Goal: Information Seeking & Learning: Learn about a topic

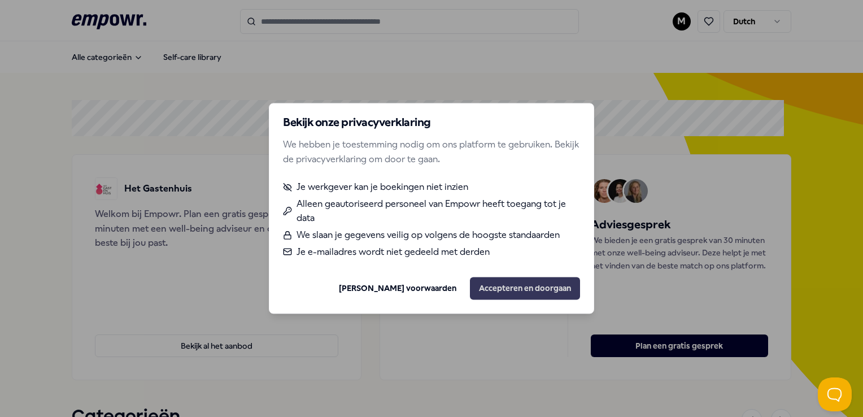
click at [497, 293] on button "Accepteren en doorgaan" at bounding box center [525, 288] width 110 height 23
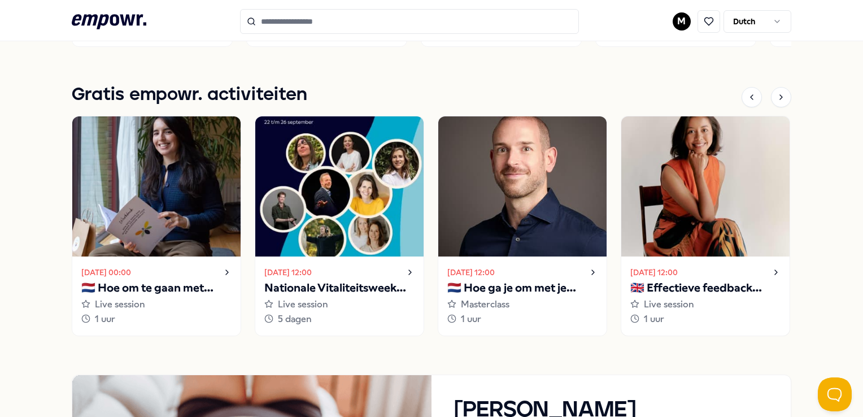
scroll to position [791, 0]
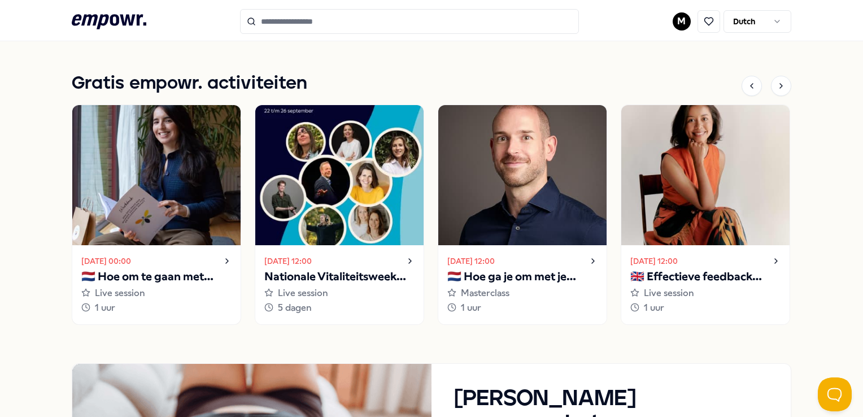
click at [150, 275] on p "🇳🇱 Hoe om te gaan met onzekerheid?" at bounding box center [156, 277] width 150 height 18
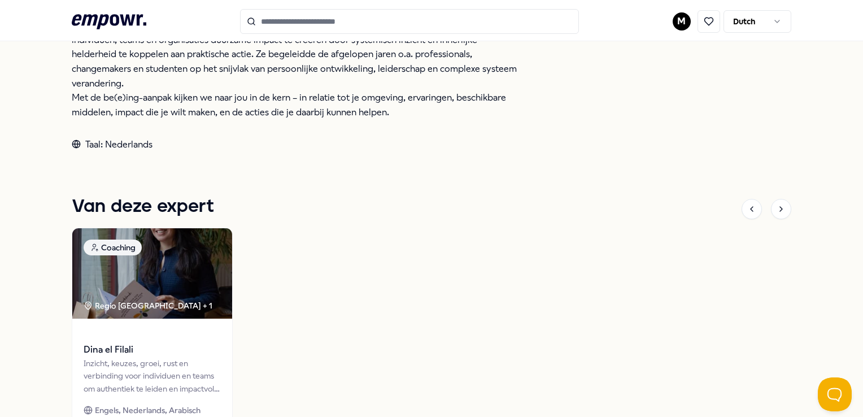
scroll to position [16, 0]
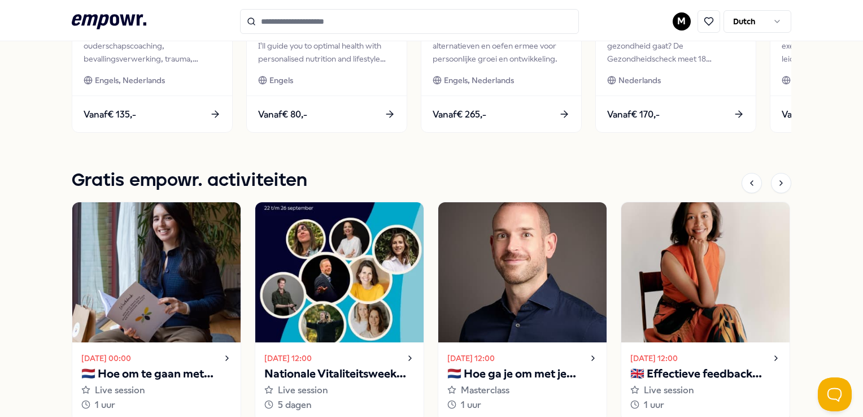
scroll to position [750, 0]
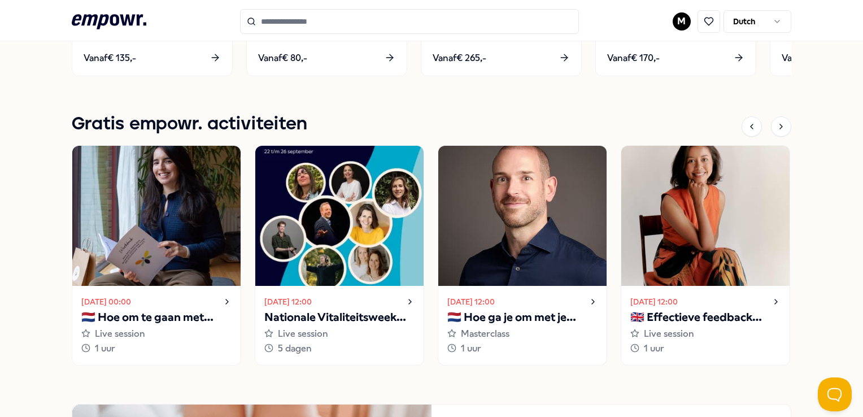
click at [478, 316] on p "🇳🇱 Hoe ga je om met je innerlijke criticus?" at bounding box center [523, 318] width 150 height 18
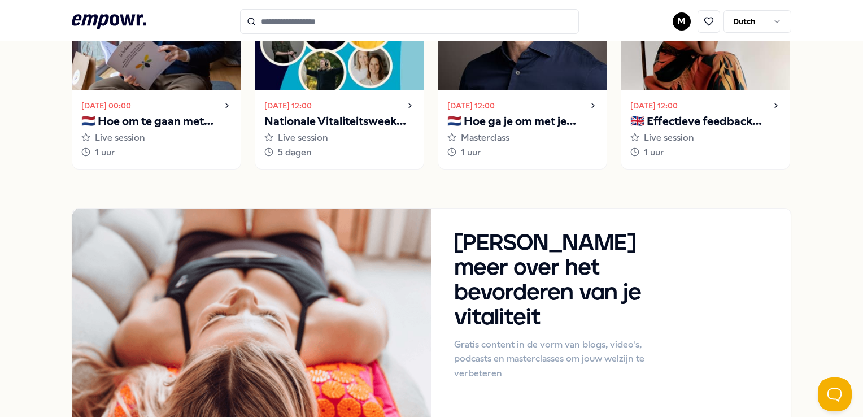
scroll to position [961, 0]
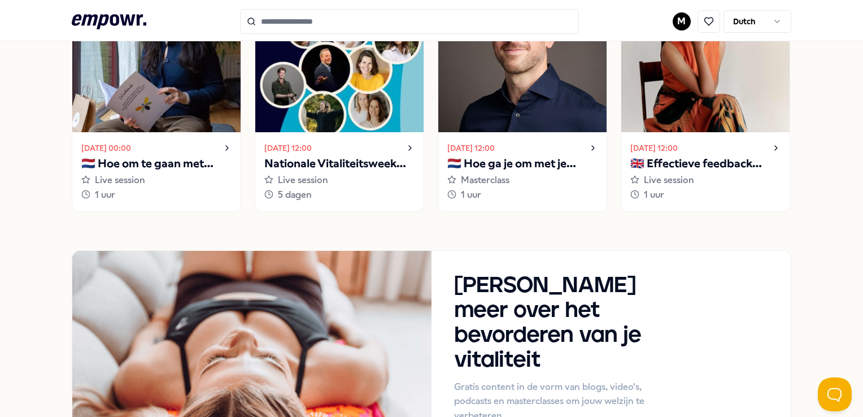
click at [343, 107] on img at bounding box center [339, 62] width 168 height 140
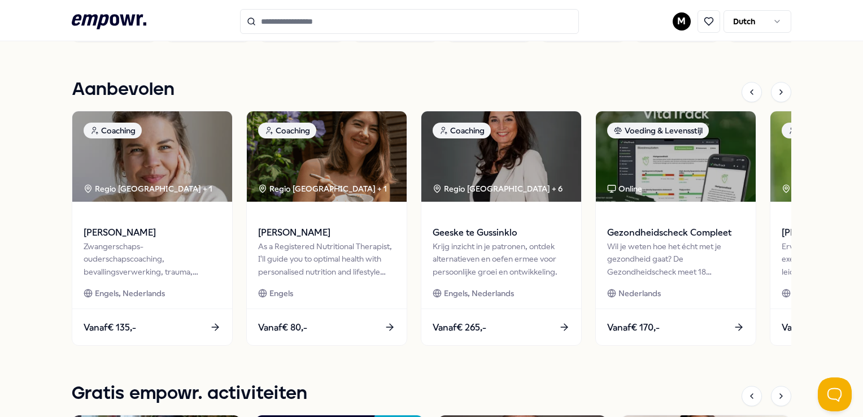
scroll to position [330, 0]
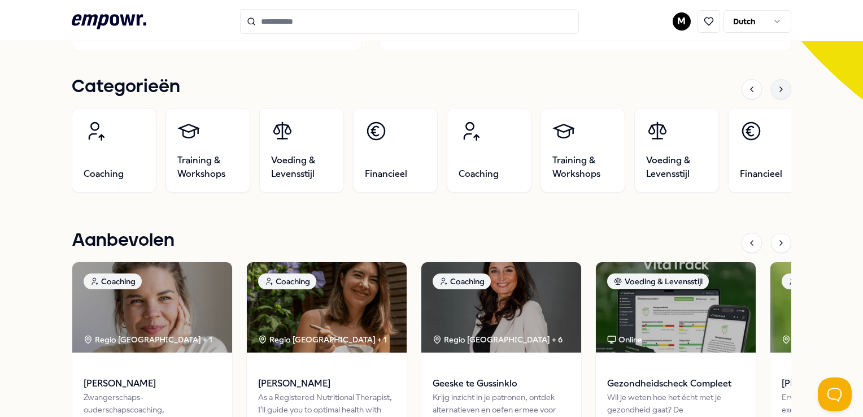
click at [775, 96] on div at bounding box center [781, 89] width 20 height 20
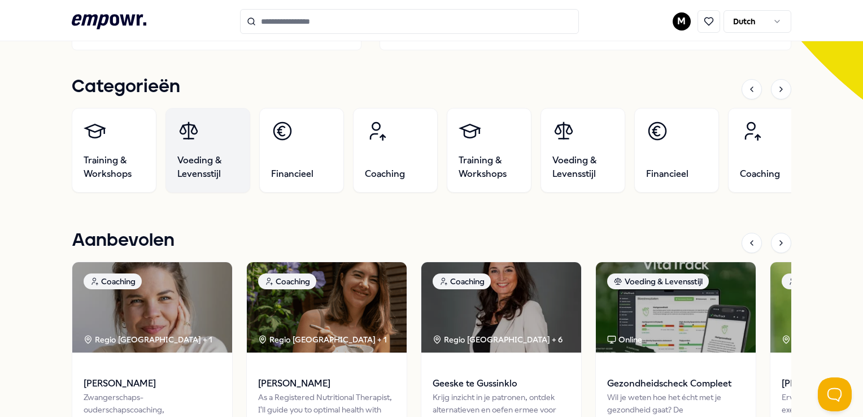
click at [196, 159] on span "Voeding & Levensstijl" at bounding box center [207, 167] width 61 height 27
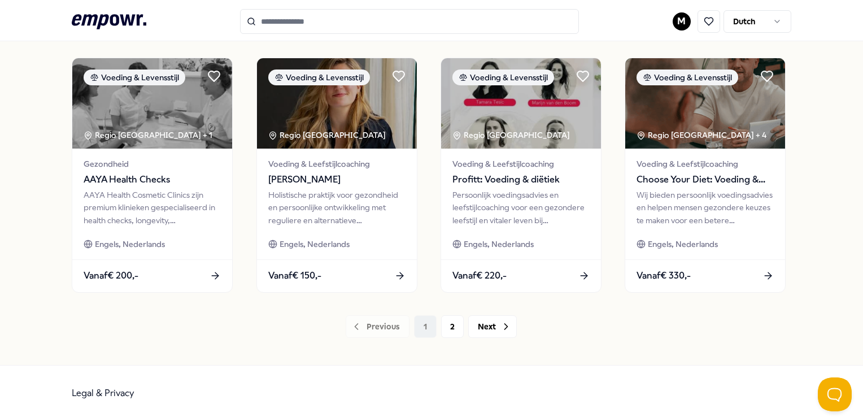
scroll to position [593, 0]
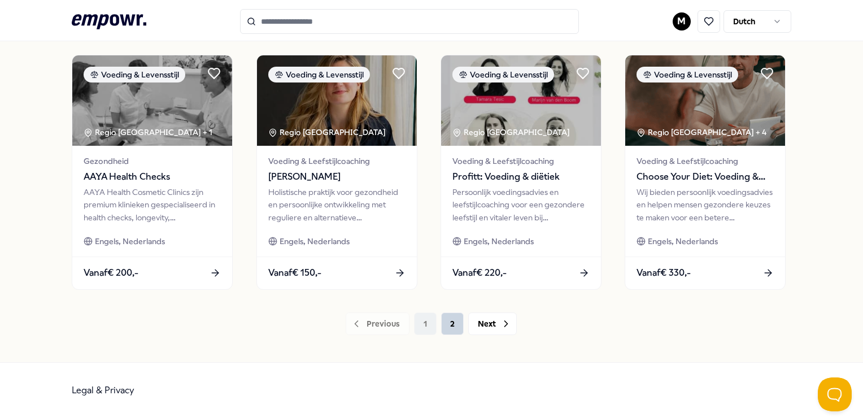
click at [448, 327] on button "2" at bounding box center [452, 324] width 23 height 23
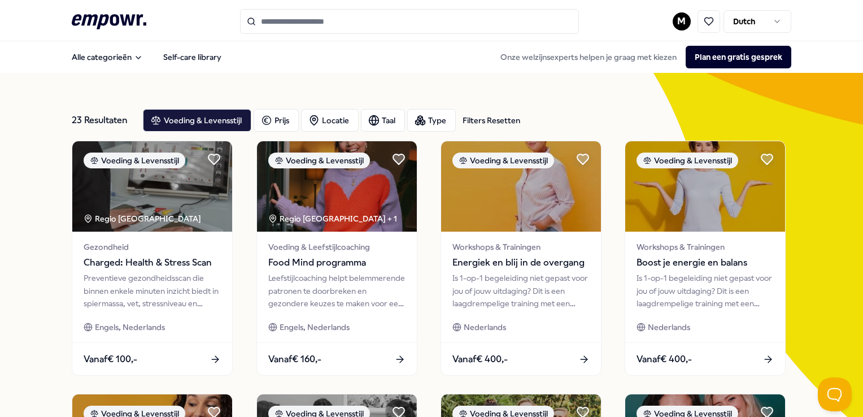
click at [769, 21] on html ".empowr-logo_svg__cls-1{fill:#03032f} M Dutch Alle categorieën Self-care librar…" at bounding box center [431, 208] width 863 height 417
